Goal: Task Accomplishment & Management: Use online tool/utility

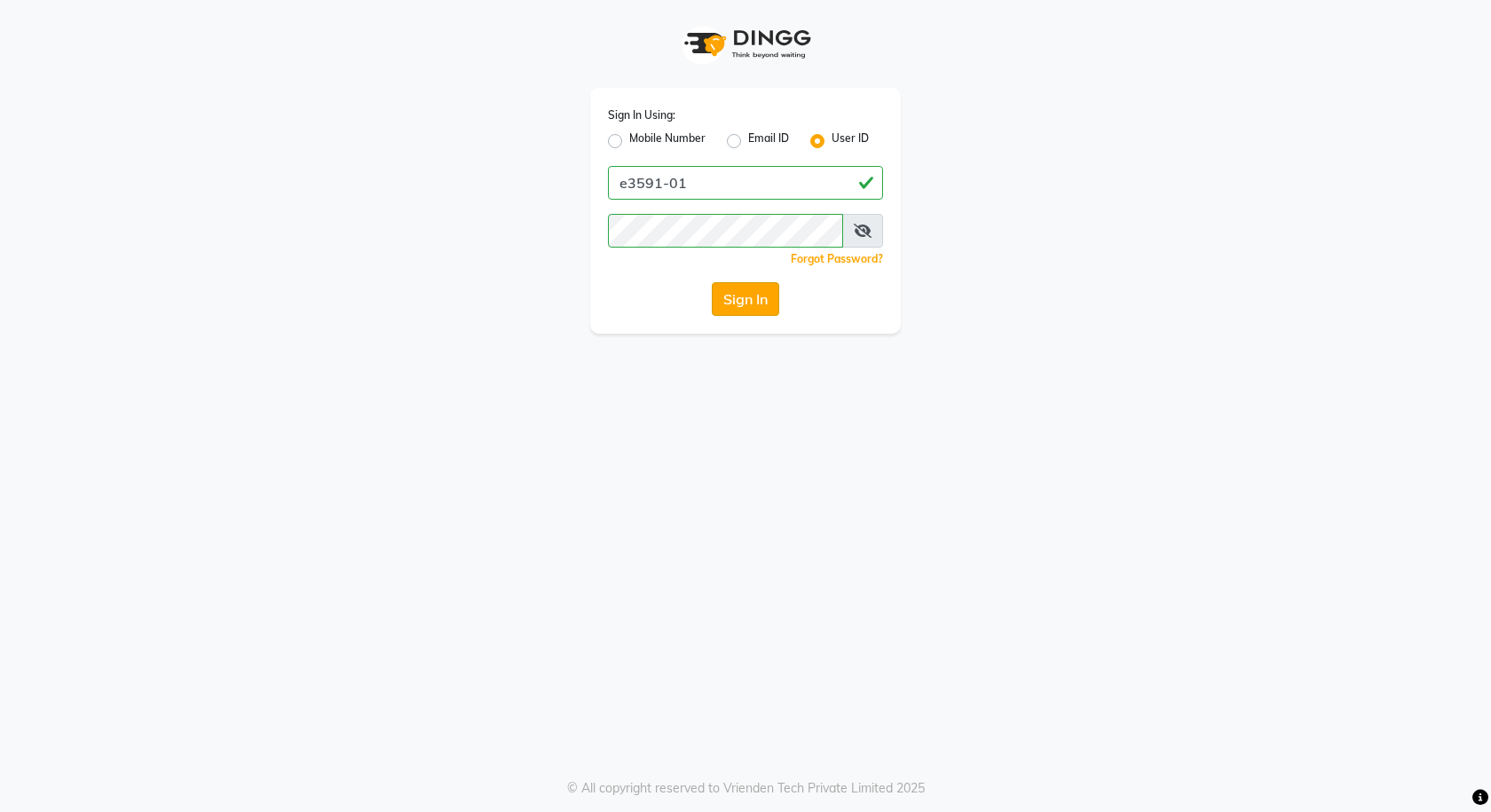
click at [759, 298] on button "Sign In" at bounding box center [746, 299] width 68 height 33
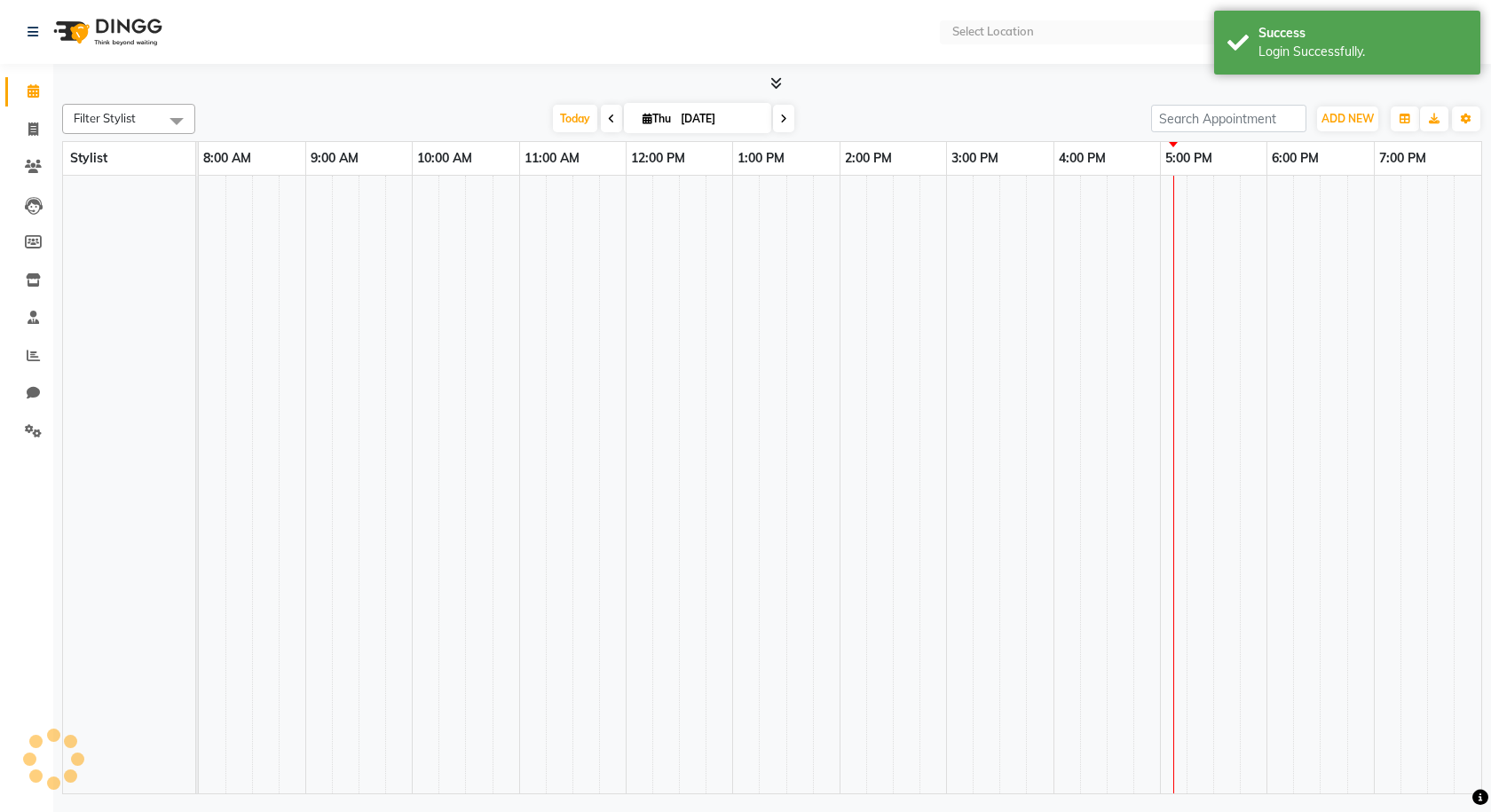
select select "en"
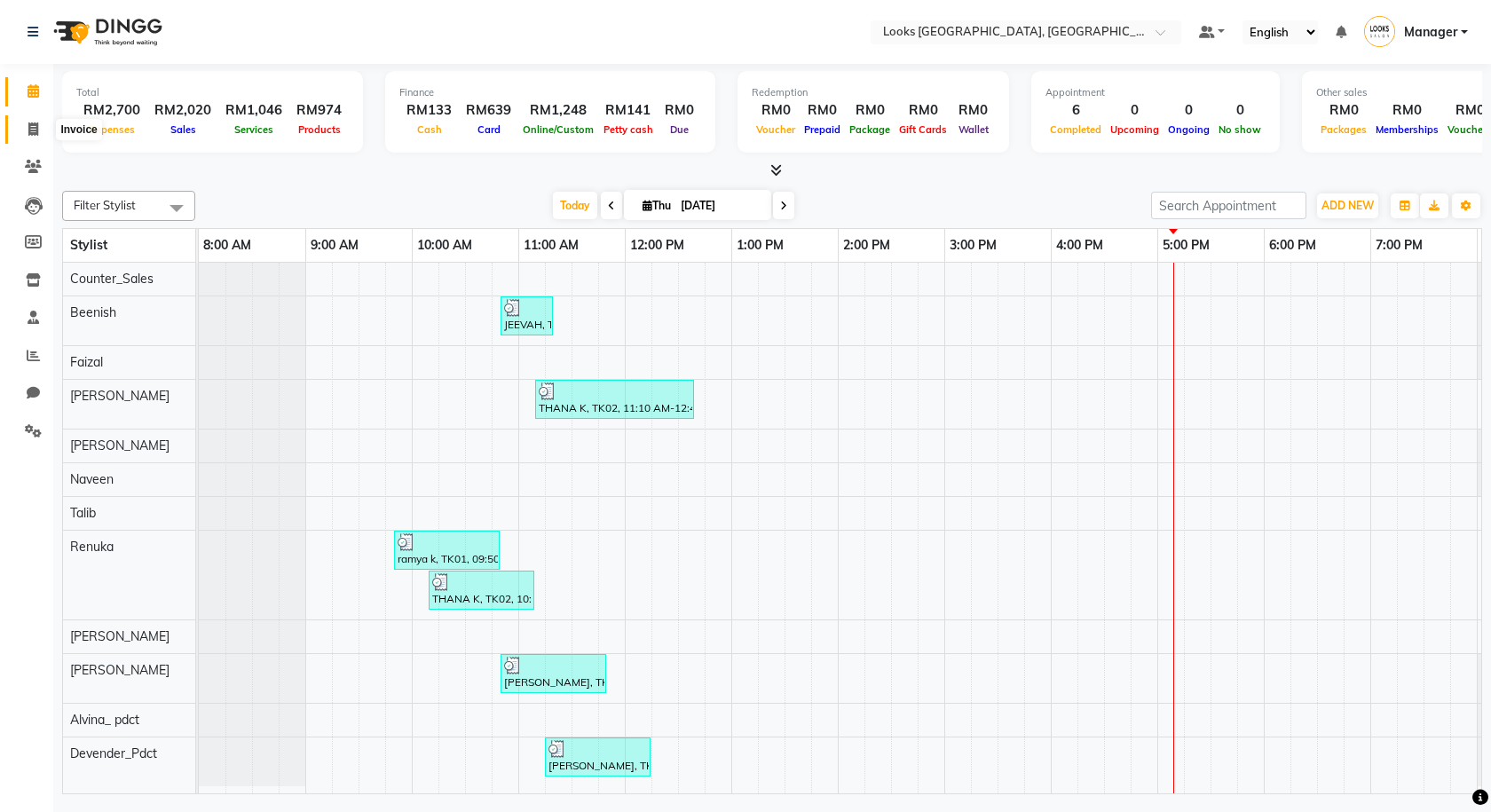
click at [27, 119] on span at bounding box center [33, 129] width 31 height 21
select select "service"
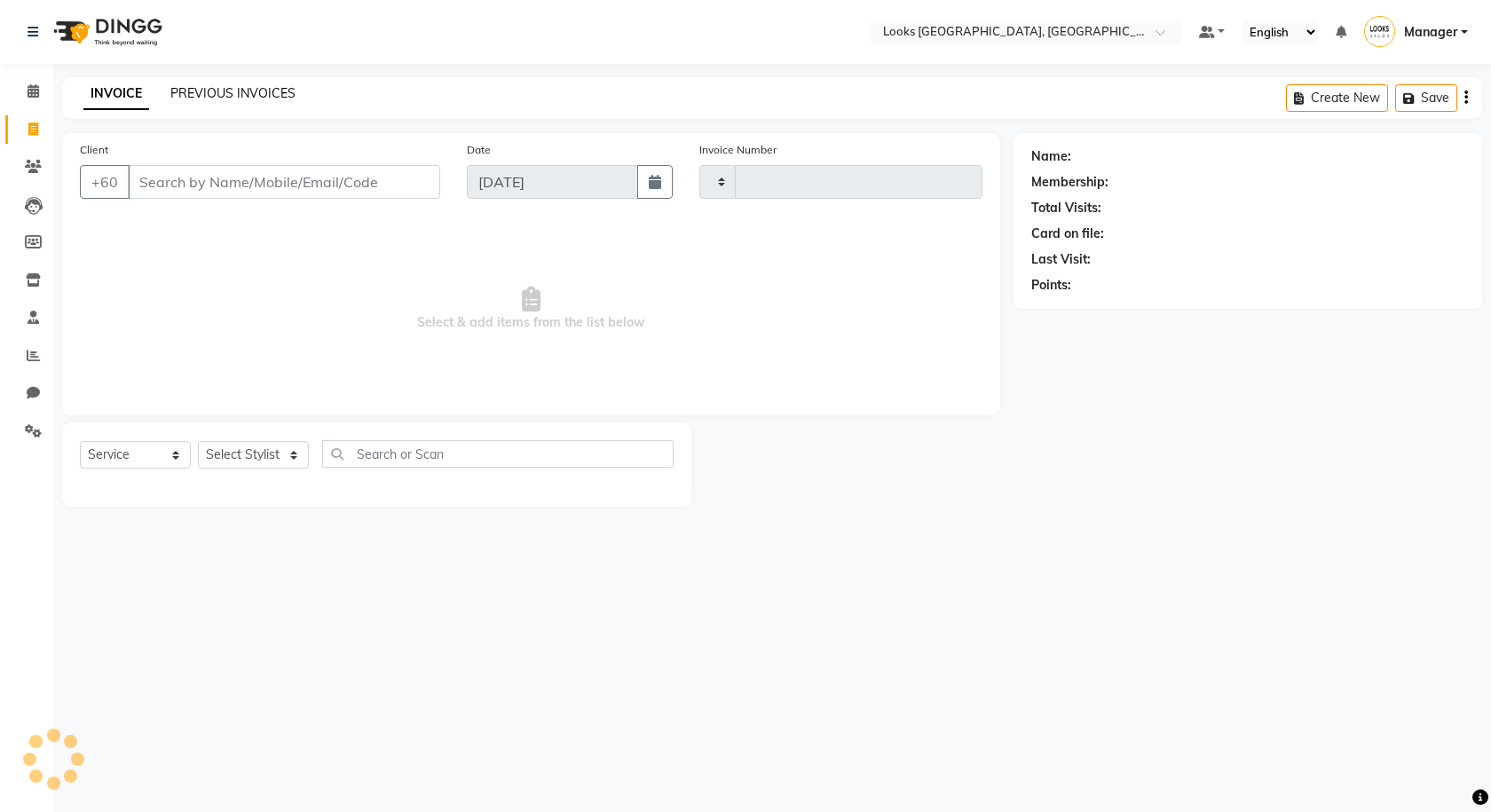
type input "1244"
select select "8109"
click at [265, 96] on link "PREVIOUS INVOICES" at bounding box center [233, 93] width 125 height 16
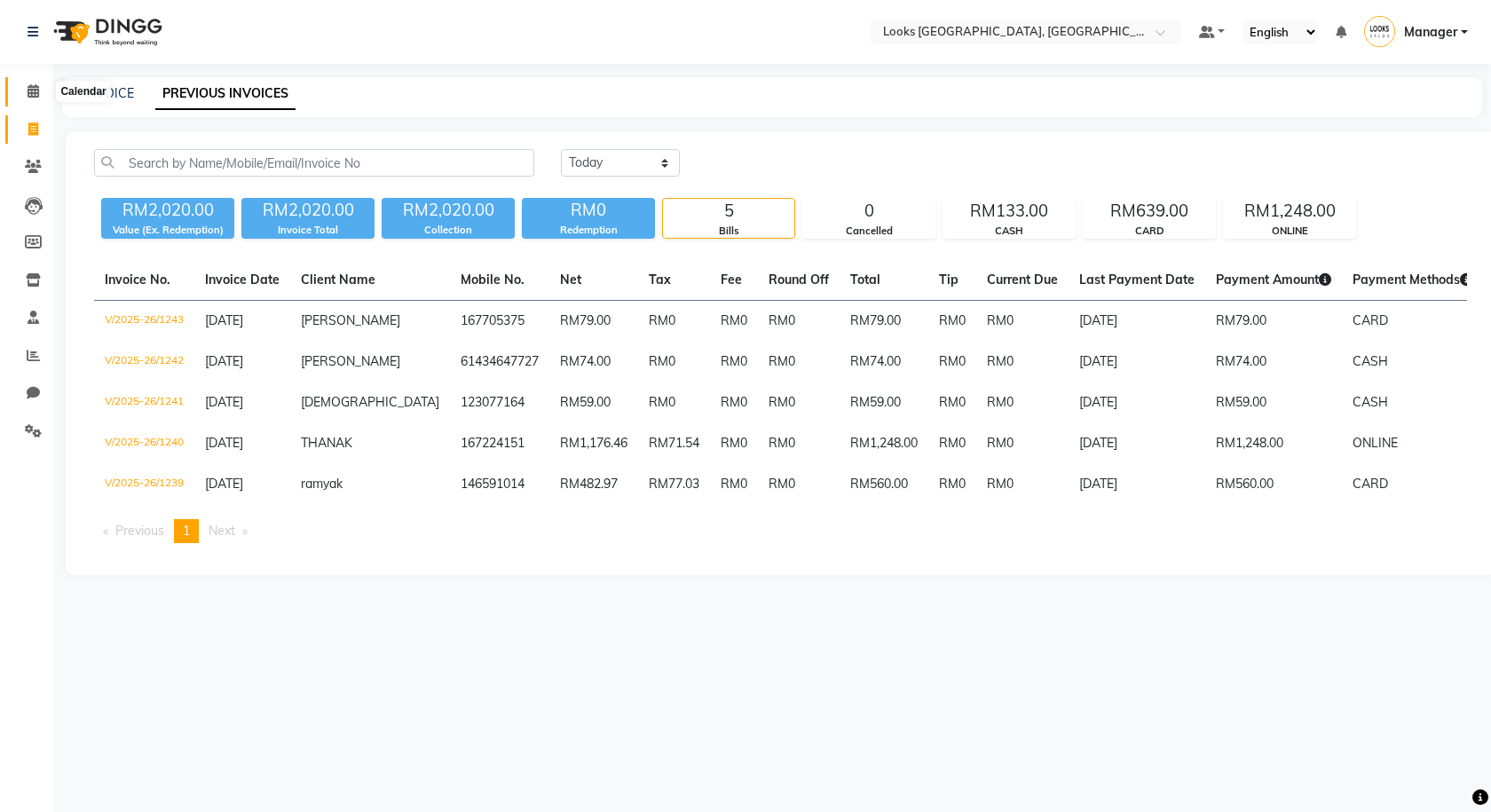
click at [24, 98] on span at bounding box center [33, 91] width 31 height 21
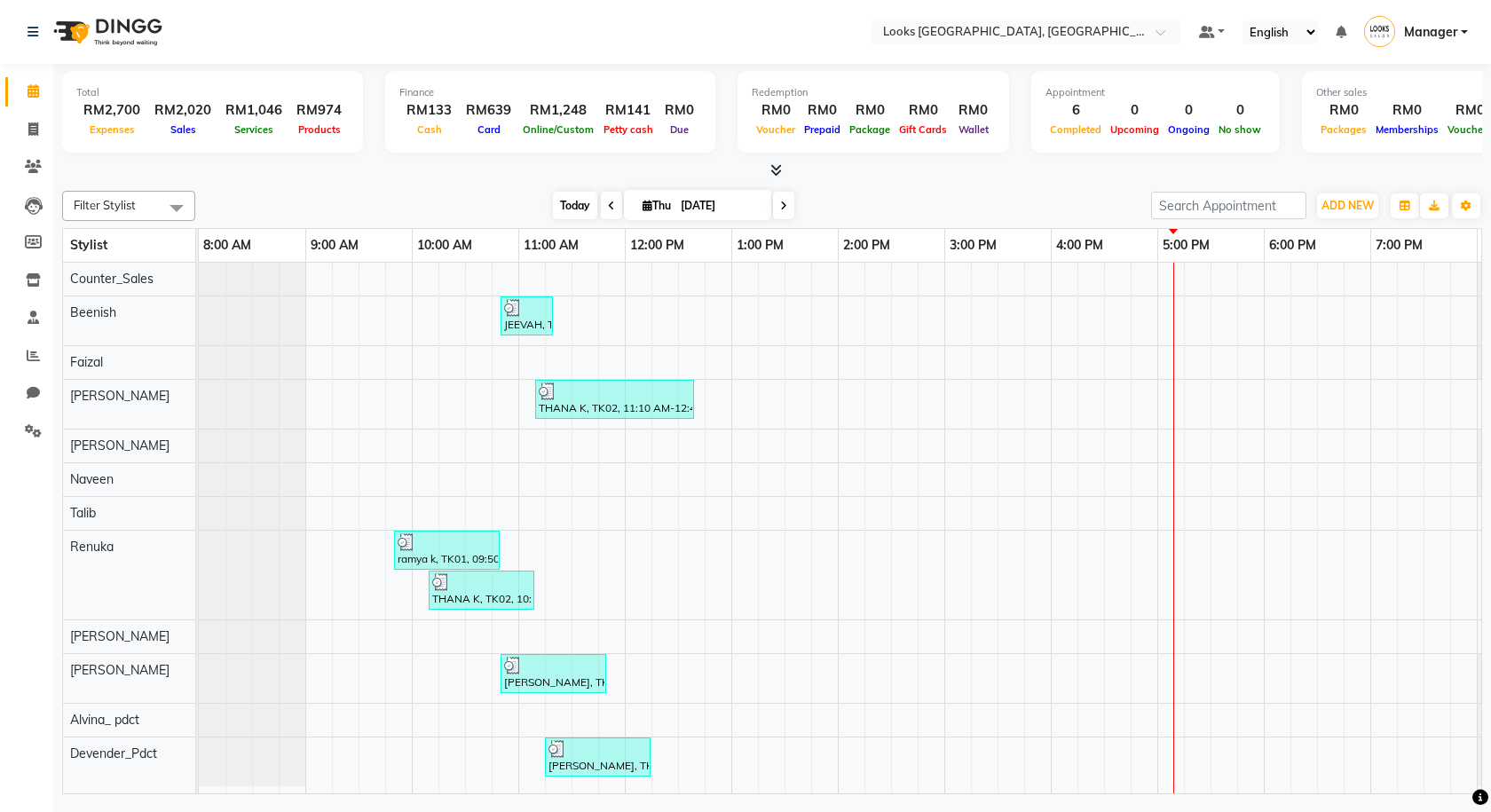
click at [570, 203] on span "Today" at bounding box center [574, 206] width 44 height 27
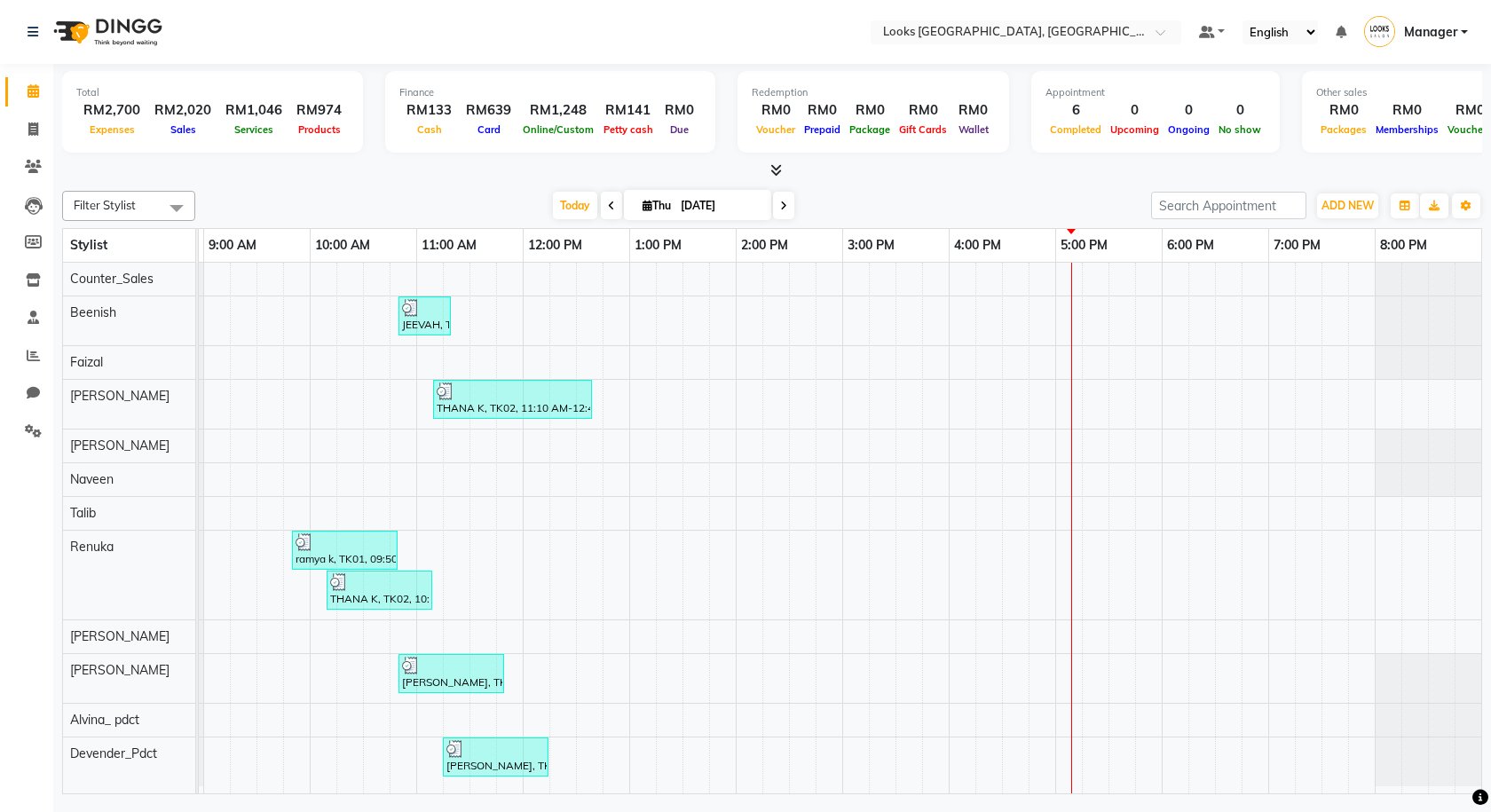
click at [770, 176] on span at bounding box center [772, 170] width 19 height 19
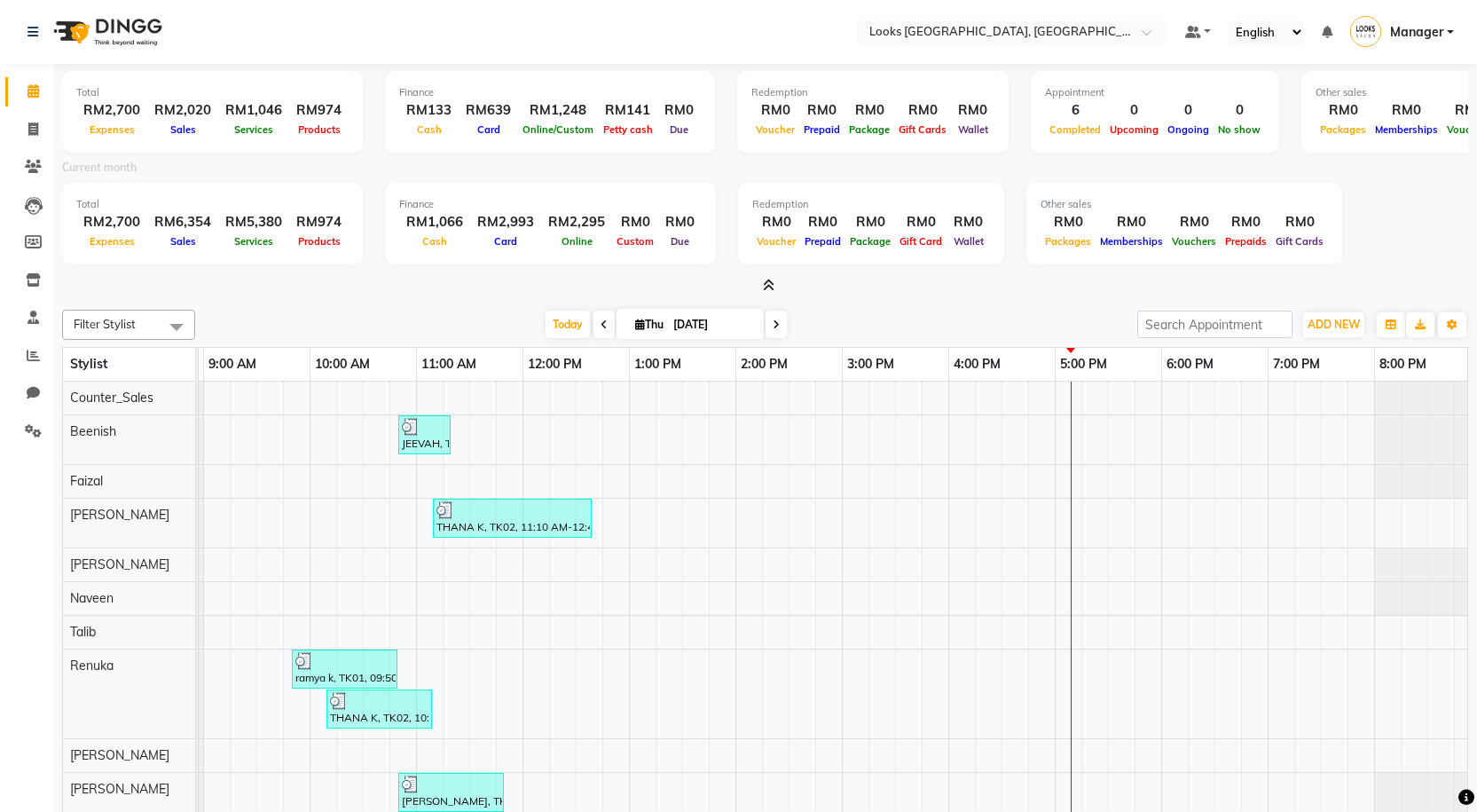
click at [757, 285] on span at bounding box center [765, 286] width 19 height 19
